Goal: Task Accomplishment & Management: Manage account settings

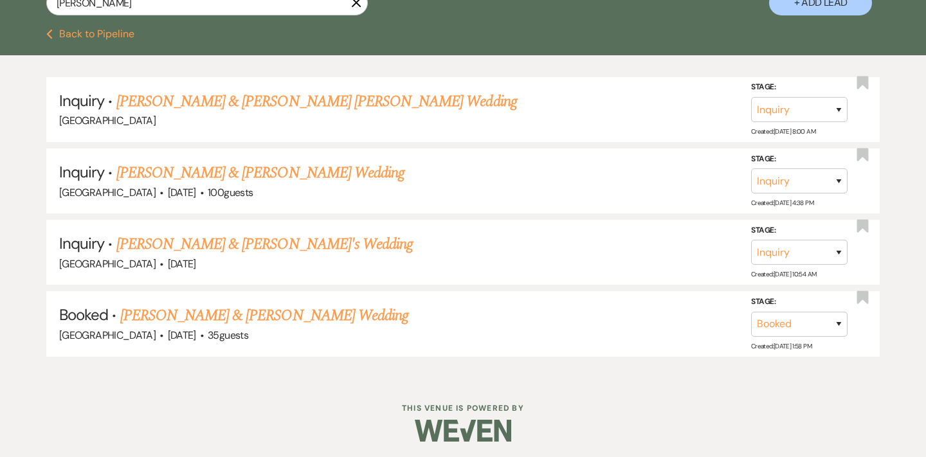
scroll to position [273, 0]
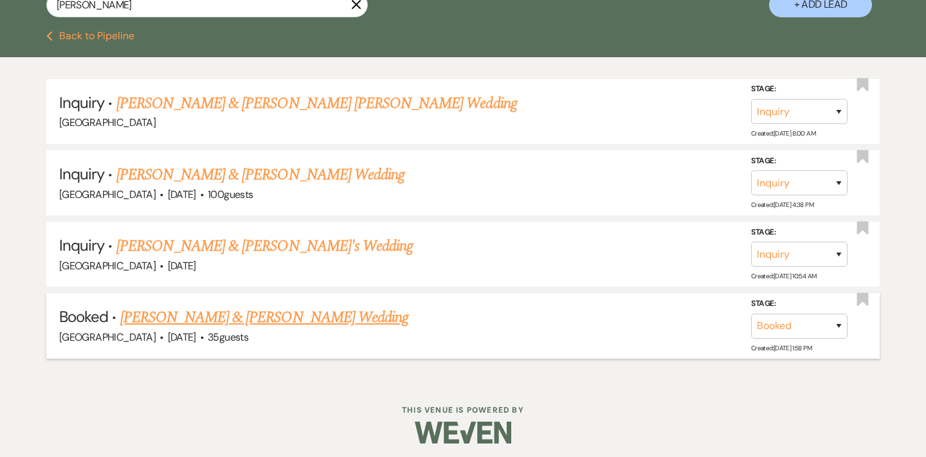
type input "[PERSON_NAME]"
click at [294, 308] on link "[PERSON_NAME] & [PERSON_NAME] Wedding" at bounding box center [264, 317] width 288 height 23
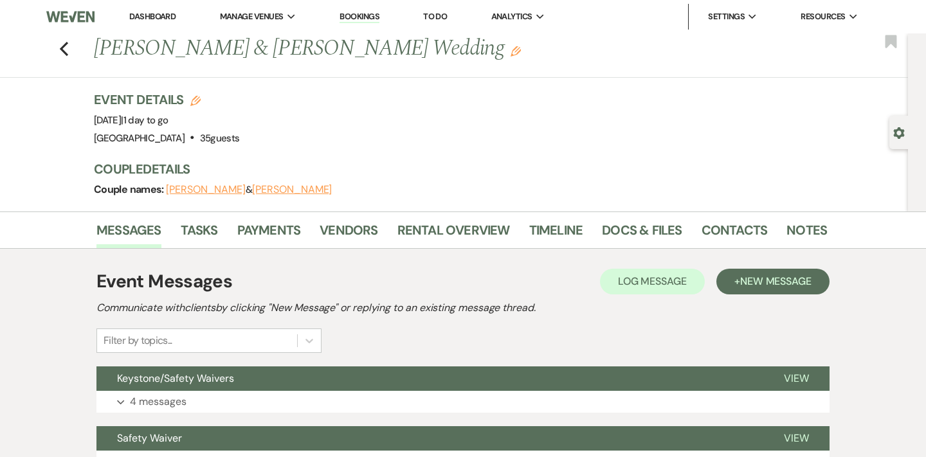
click at [830, 227] on li "Notes" at bounding box center [816, 232] width 60 height 31
click at [802, 227] on link "Notes" at bounding box center [806, 234] width 40 height 28
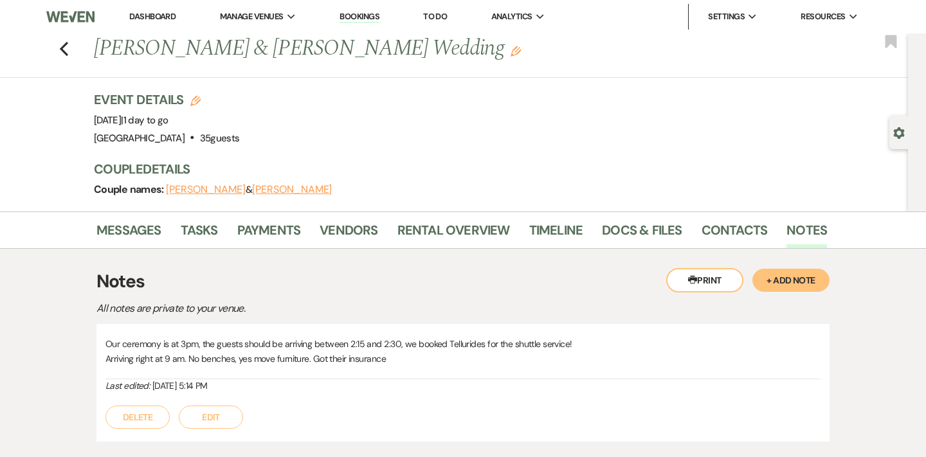
scroll to position [30, 0]
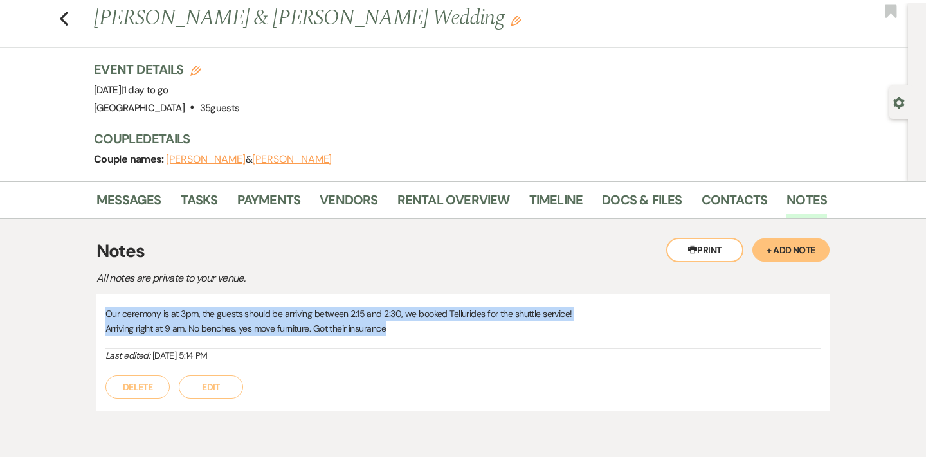
drag, startPoint x: 402, startPoint y: 324, endPoint x: 102, endPoint y: 312, distance: 300.4
click at [102, 312] on div "Our ceremony is at 3pm, the guests should be arriving between 2:15 and 2:30, we…" at bounding box center [462, 353] width 733 height 118
copy div "Our ceremony is at 3pm, the guests should be arriving between 2:15 and 2:30, we…"
click at [656, 201] on link "Docs & Files" at bounding box center [642, 204] width 80 height 28
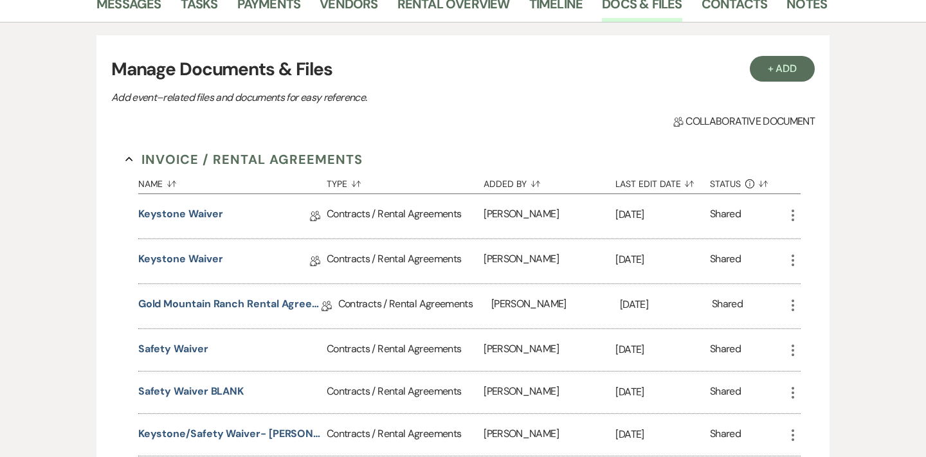
scroll to position [200, 0]
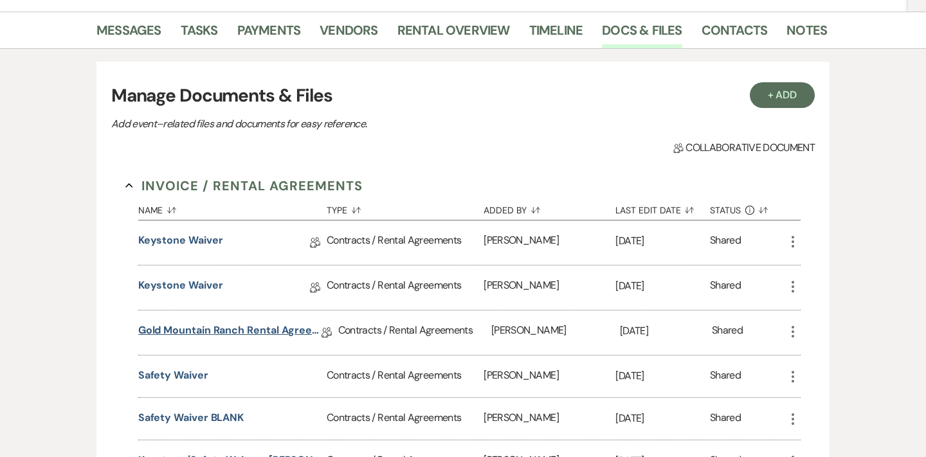
click at [241, 326] on link "Gold Mountain Ranch Rental Agreement" at bounding box center [229, 333] width 183 height 20
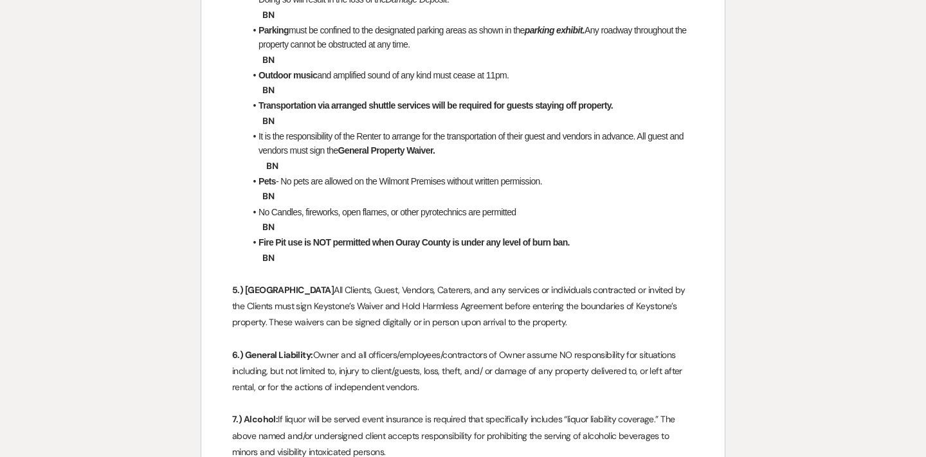
scroll to position [1530, 0]
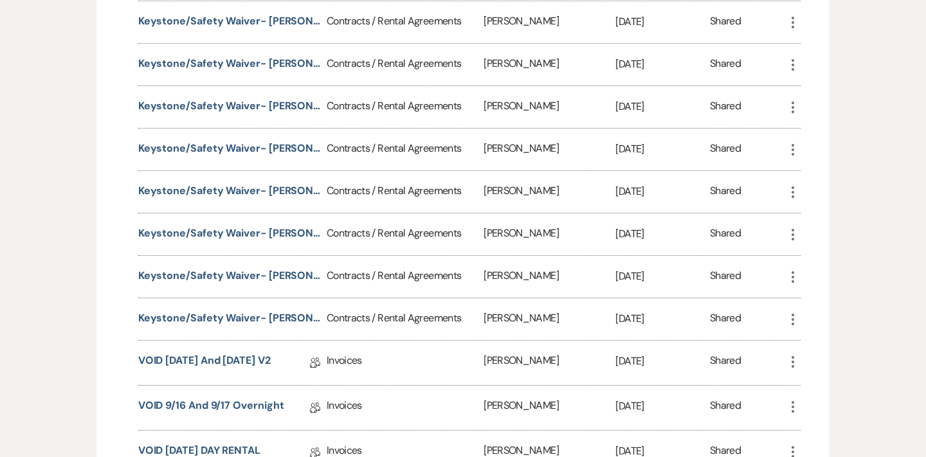
scroll to position [200, 0]
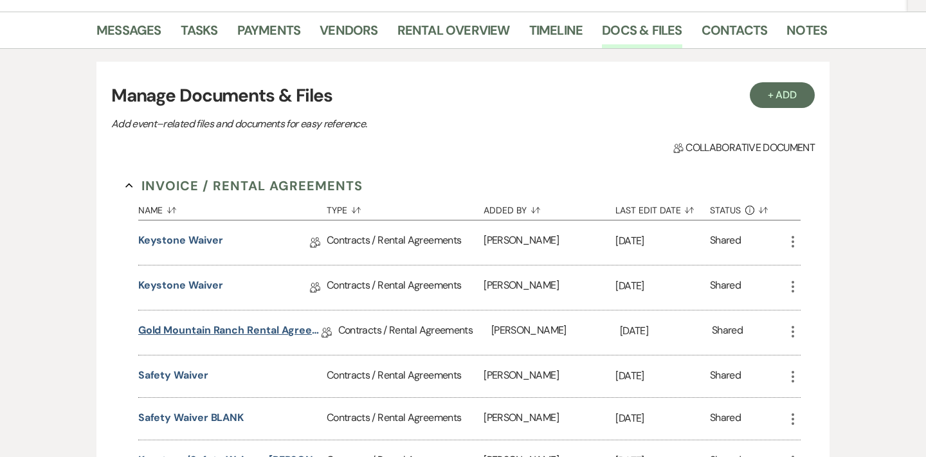
click at [235, 335] on link "Gold Mountain Ranch Rental Agreement" at bounding box center [229, 333] width 183 height 20
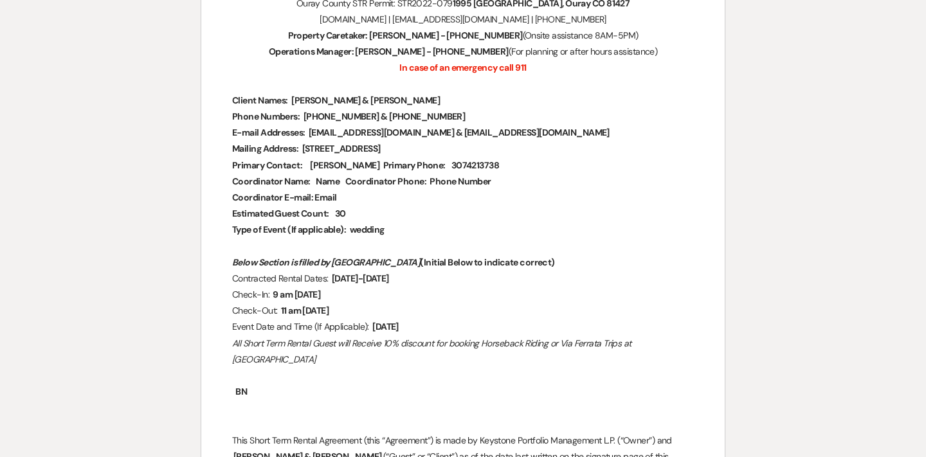
scroll to position [296, 0]
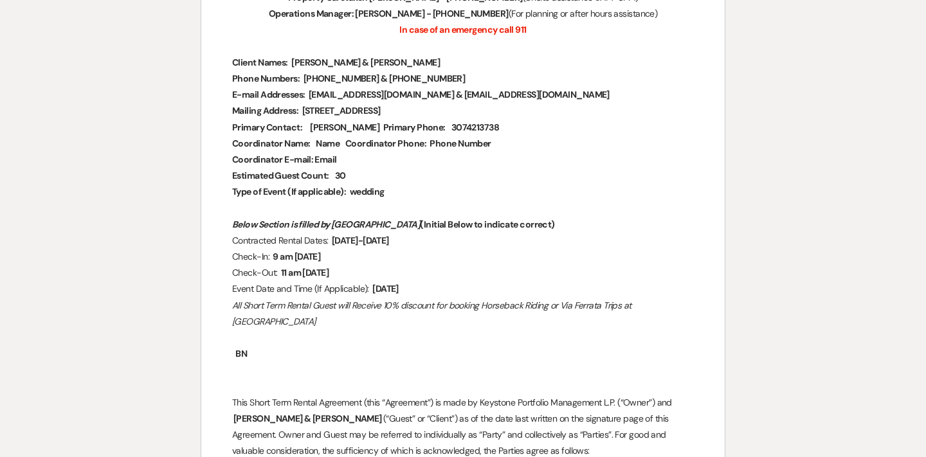
scroll to position [200, 0]
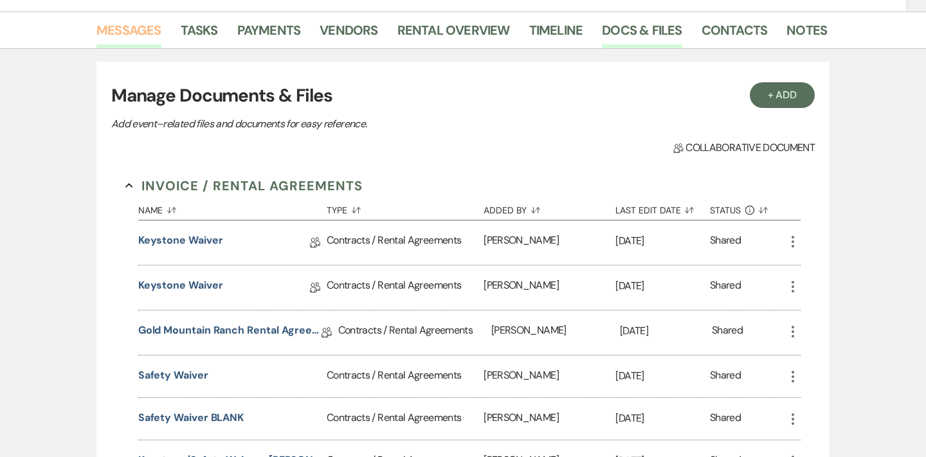
click at [118, 32] on link "Messages" at bounding box center [128, 34] width 65 height 28
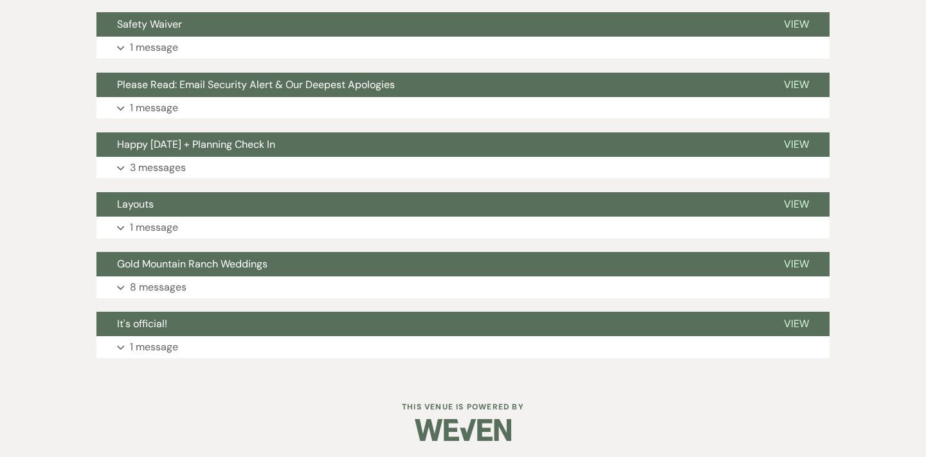
scroll to position [413, 0]
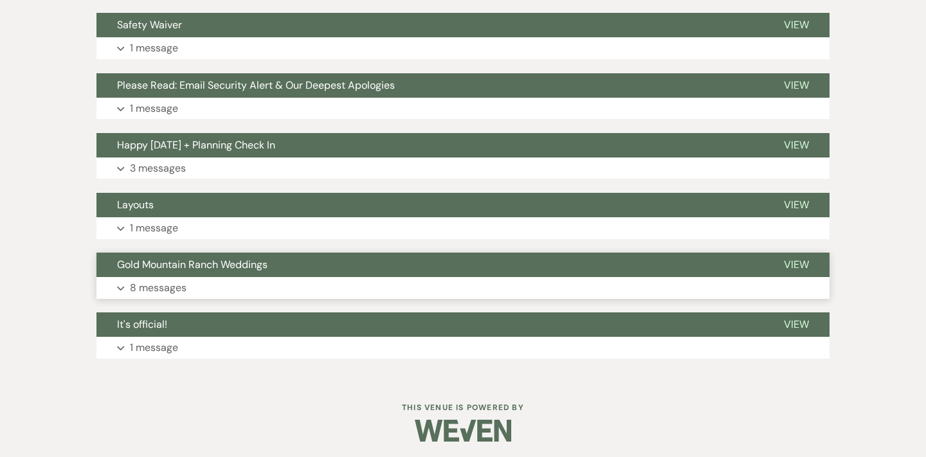
click at [159, 287] on p "8 messages" at bounding box center [158, 288] width 57 height 17
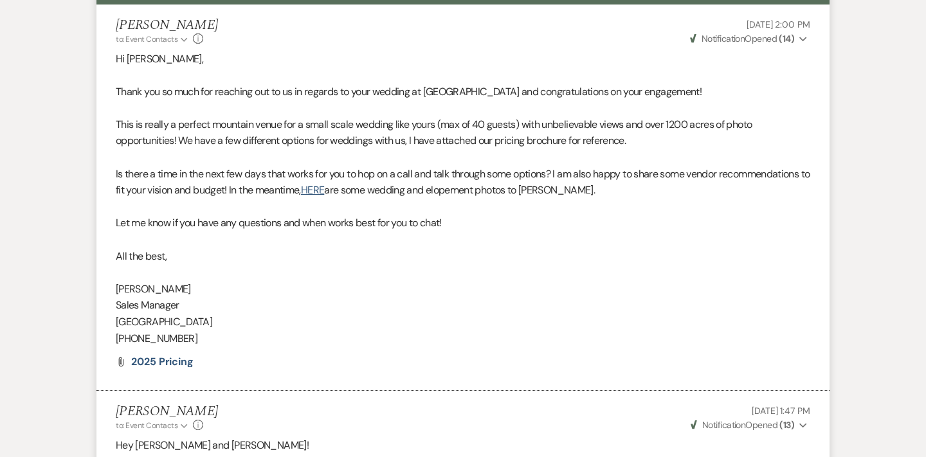
scroll to position [496, 0]
